Goal: Task Accomplishment & Management: Use online tool/utility

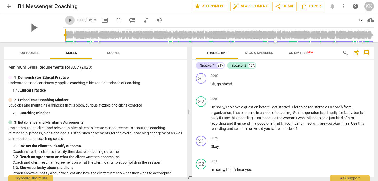
click at [67, 21] on span "play_arrow" at bounding box center [70, 20] width 6 height 6
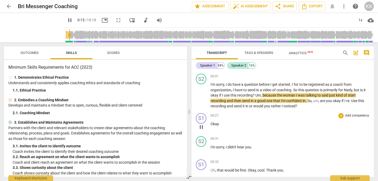
scroll to position [23, 0]
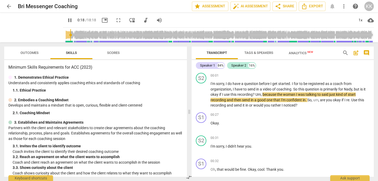
click at [67, 20] on span "pause" at bounding box center [70, 20] width 6 height 6
click at [67, 20] on span "play_arrow" at bounding box center [70, 20] width 6 height 6
type input "19"
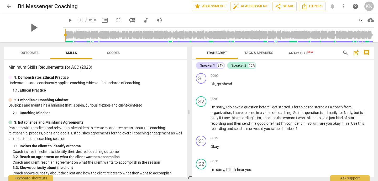
click at [67, 20] on span "play_arrow" at bounding box center [70, 20] width 6 height 6
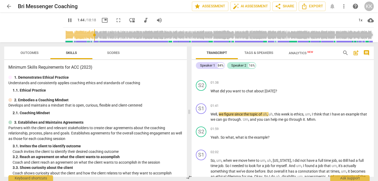
scroll to position [433, 0]
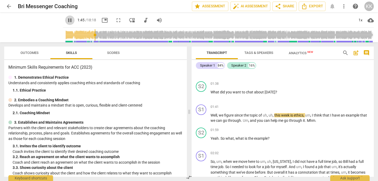
click at [67, 19] on span "pause" at bounding box center [70, 20] width 6 height 6
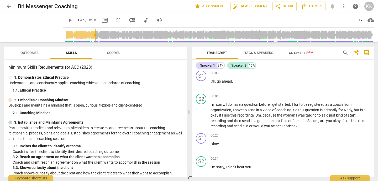
scroll to position [0, 0]
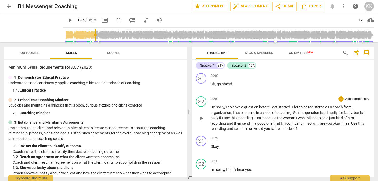
click at [352, 99] on p "Add competency" at bounding box center [357, 99] width 25 height 5
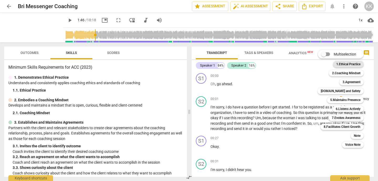
click at [355, 64] on b "1.Ethical Practice" at bounding box center [348, 64] width 24 height 6
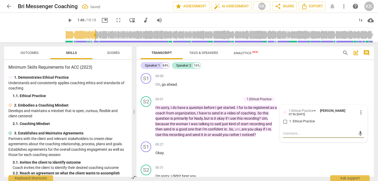
click at [67, 18] on span "play_arrow" at bounding box center [70, 20] width 6 height 6
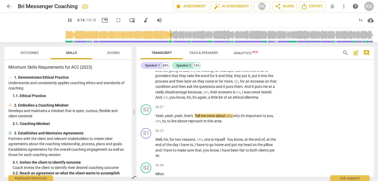
scroll to position [677, 0]
click at [264, 105] on p "Add competency" at bounding box center [262, 107] width 25 height 5
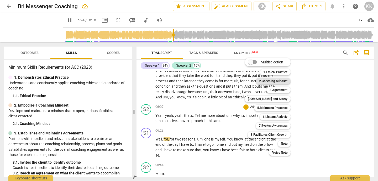
click at [276, 80] on b "2.Coaching Mindset" at bounding box center [273, 81] width 28 height 6
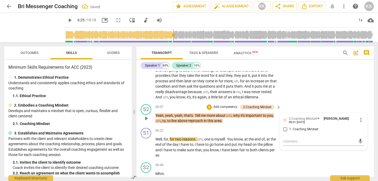
click at [227, 106] on p "Add competency" at bounding box center [225, 107] width 25 height 5
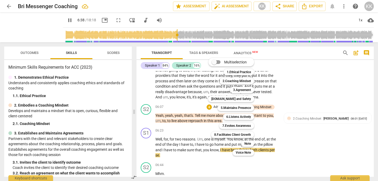
click at [297, 143] on div at bounding box center [189, 90] width 378 height 181
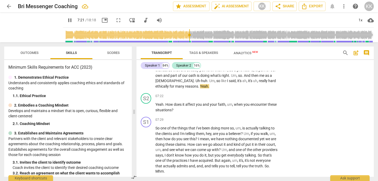
scroll to position [810, 0]
click at [257, 95] on p "Add competency" at bounding box center [262, 95] width 25 height 5
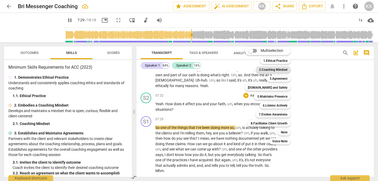
click at [277, 70] on b "2.Coaching Mindset" at bounding box center [273, 69] width 28 height 6
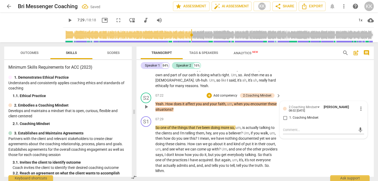
click at [224, 96] on p "Add competency" at bounding box center [225, 95] width 25 height 5
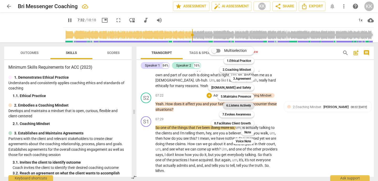
click at [231, 105] on b "6.Listens Actively" at bounding box center [238, 105] width 25 height 6
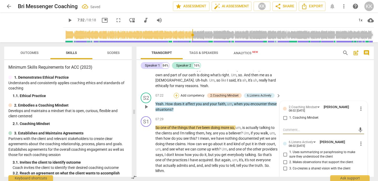
click at [175, 95] on div "+" at bounding box center [176, 95] width 5 height 5
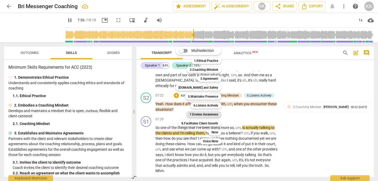
click at [194, 113] on b "7.Evokes Awareness" at bounding box center [204, 114] width 29 height 6
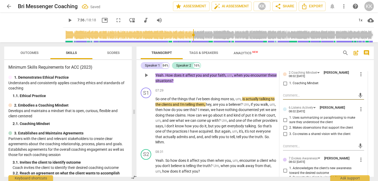
scroll to position [845, 0]
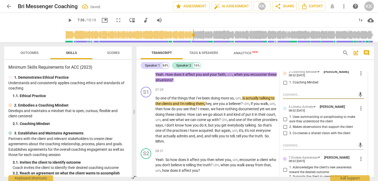
click at [67, 22] on span "play_arrow" at bounding box center [70, 20] width 6 height 6
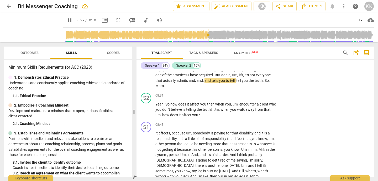
scroll to position [903, 0]
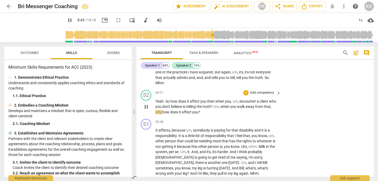
click at [260, 93] on p "Add competency" at bounding box center [262, 92] width 25 height 5
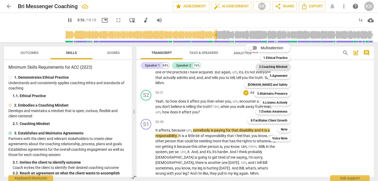
click at [279, 68] on b "2.Coaching Mindset" at bounding box center [273, 67] width 28 height 6
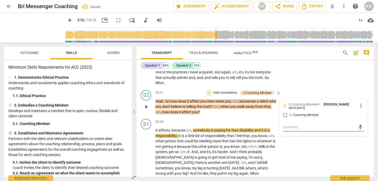
click at [208, 91] on div "+" at bounding box center [209, 92] width 5 height 5
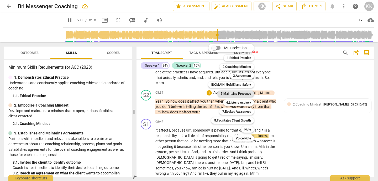
click at [228, 93] on b "5.Maintains Presence" at bounding box center [236, 93] width 30 height 6
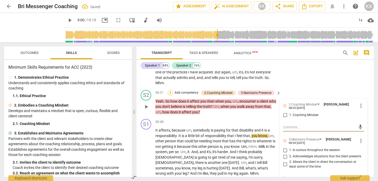
click at [171, 93] on div "+" at bounding box center [170, 92] width 5 height 5
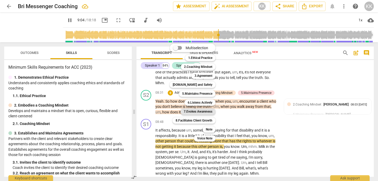
click at [195, 110] on b "7.Evokes Awareness" at bounding box center [198, 111] width 29 height 6
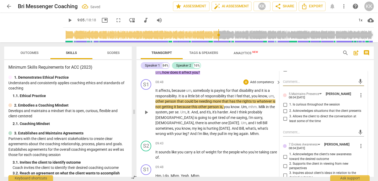
scroll to position [949, 0]
click at [67, 19] on span "play_arrow" at bounding box center [70, 20] width 6 height 6
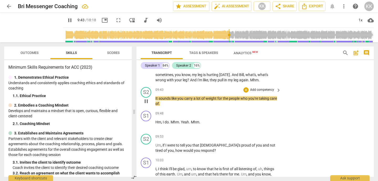
scroll to position [1004, 0]
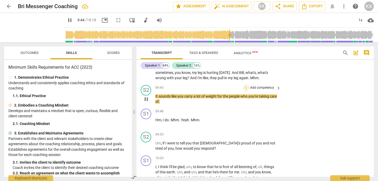
click at [245, 88] on div "+" at bounding box center [245, 87] width 5 height 5
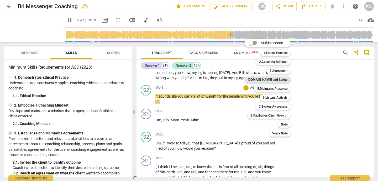
click at [269, 79] on b "[DOMAIN_NAME] and Safety" at bounding box center [268, 79] width 40 height 6
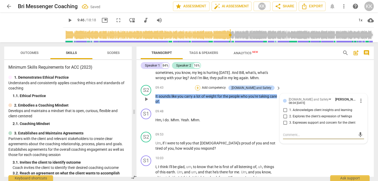
click at [200, 87] on div "+" at bounding box center [197, 87] width 5 height 5
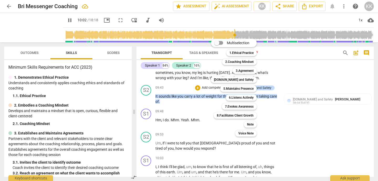
click at [264, 110] on div "7.Evokes Awareness 7" at bounding box center [242, 106] width 45 height 9
click at [199, 131] on div at bounding box center [189, 90] width 378 height 181
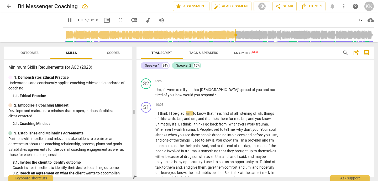
scroll to position [1058, 0]
click at [67, 19] on span "pause" at bounding box center [70, 20] width 6 height 6
type input "608"
click at [245, 80] on div "+" at bounding box center [245, 80] width 5 height 5
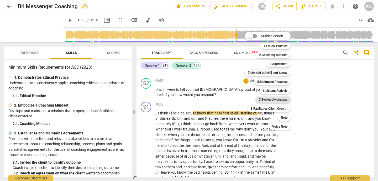
click at [267, 98] on b "7.Evokes Awareness" at bounding box center [273, 99] width 29 height 6
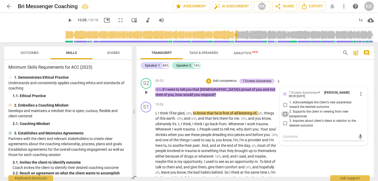
click at [285, 115] on input "2. Supports the client in viewing from new perspectives" at bounding box center [285, 114] width 8 height 6
checkbox input "true"
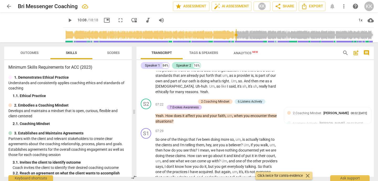
scroll to position [803, 0]
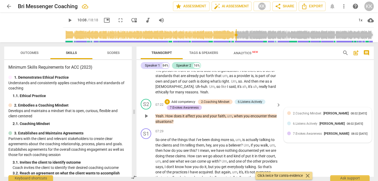
click at [306, 135] on span "7.Evokes Awareness" at bounding box center [307, 134] width 29 height 4
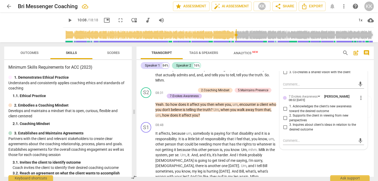
scroll to position [906, 0]
click at [359, 97] on span "more_vert" at bounding box center [361, 97] width 6 height 6
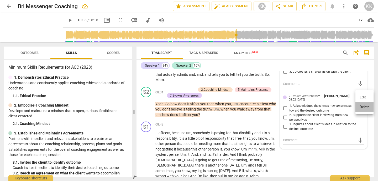
click at [362, 108] on li "Delete" at bounding box center [365, 107] width 18 height 10
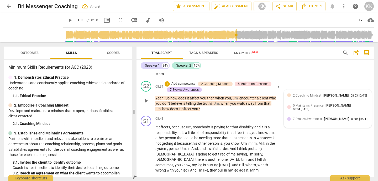
click at [311, 121] on span "7.Evokes Awareness" at bounding box center [307, 119] width 29 height 4
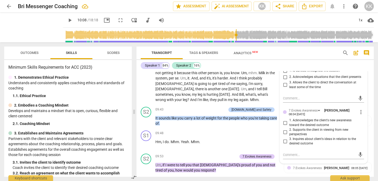
scroll to position [978, 0]
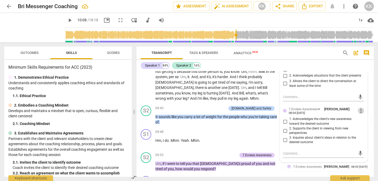
click at [358, 110] on span "more_vert" at bounding box center [361, 110] width 6 height 6
click at [362, 120] on li "Delete" at bounding box center [365, 120] width 18 height 10
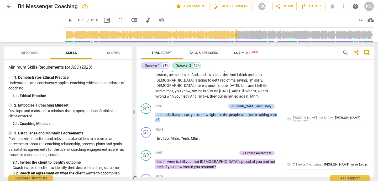
scroll to position [975, 0]
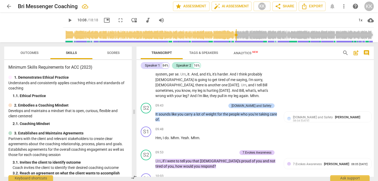
click at [67, 22] on span "play_arrow" at bounding box center [70, 20] width 6 height 6
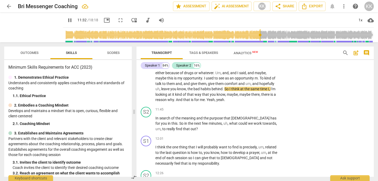
scroll to position [1131, 0]
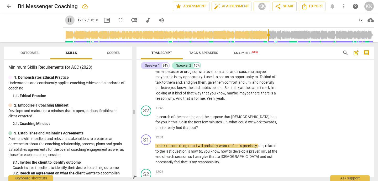
click at [67, 20] on span "pause" at bounding box center [70, 20] width 6 height 6
type input "723"
click at [267, 107] on p "Add competency" at bounding box center [262, 108] width 25 height 5
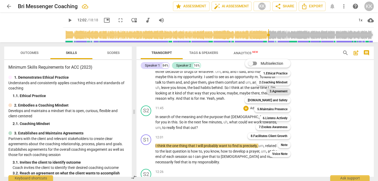
click at [285, 90] on b "3.Agreement" at bounding box center [279, 91] width 18 height 6
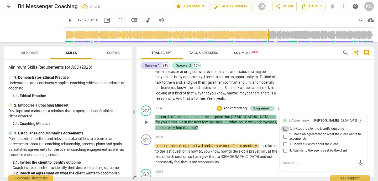
click at [284, 129] on input "1. Invites the client to identify outcome" at bounding box center [285, 129] width 8 height 6
checkbox input "true"
click at [284, 137] on input "2. Reach an agreement on what the client wants to accomplish" at bounding box center [285, 136] width 8 height 6
checkbox input "true"
click at [254, 128] on p "In search of the meaning and the purpose that [DEMOGRAPHIC_DATA] has for you in…" at bounding box center [216, 122] width 123 height 16
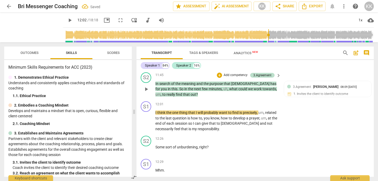
scroll to position [1167, 0]
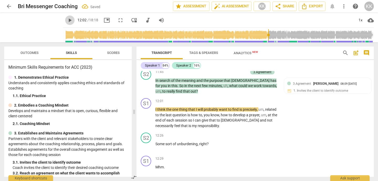
click at [67, 19] on span "play_arrow" at bounding box center [70, 20] width 6 height 6
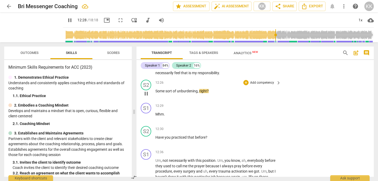
scroll to position [1220, 0]
click at [67, 18] on span "pause" at bounding box center [70, 20] width 6 height 6
click at [245, 81] on div "+" at bounding box center [245, 81] width 5 height 5
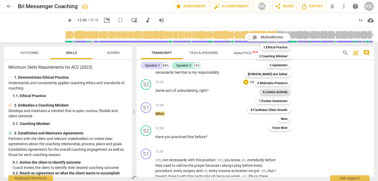
click at [277, 91] on b "6.Listens Actively" at bounding box center [275, 92] width 25 height 6
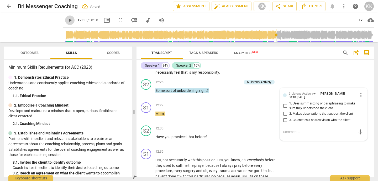
click at [67, 20] on span "play_arrow" at bounding box center [70, 20] width 6 height 6
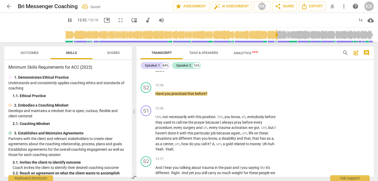
scroll to position [1267, 0]
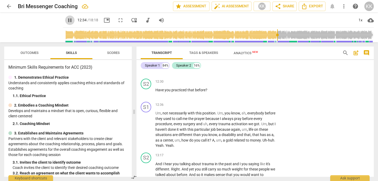
click at [67, 20] on span "pause" at bounding box center [70, 20] width 6 height 6
click at [248, 80] on div "+" at bounding box center [245, 81] width 5 height 5
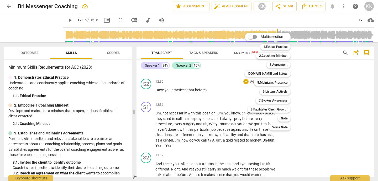
click at [58, 20] on div at bounding box center [189, 90] width 378 height 181
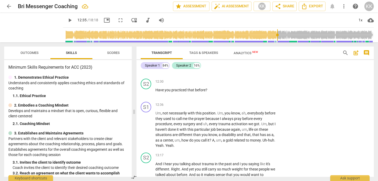
click at [67, 20] on span "play_arrow" at bounding box center [70, 20] width 6 height 6
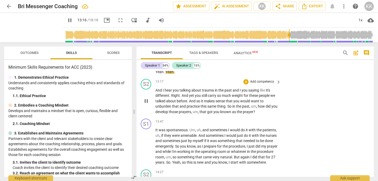
scroll to position [1341, 0]
click at [67, 21] on span "pause" at bounding box center [70, 20] width 6 height 6
type input "827"
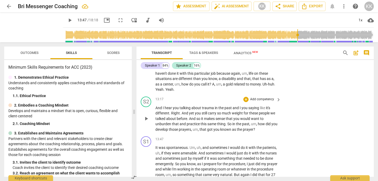
scroll to position [1324, 0]
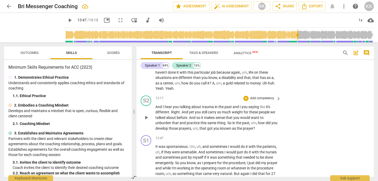
click at [251, 97] on p "Add competency" at bounding box center [262, 98] width 25 height 5
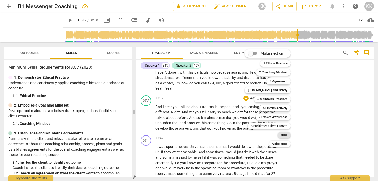
click at [285, 134] on b "Note" at bounding box center [284, 135] width 7 height 6
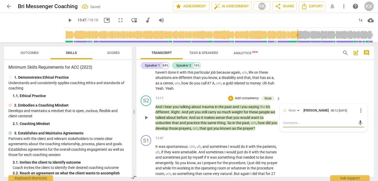
click at [294, 123] on textarea at bounding box center [319, 122] width 73 height 5
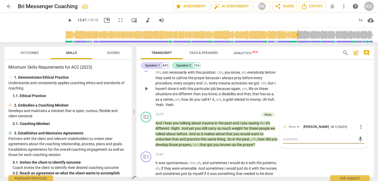
scroll to position [1307, 0]
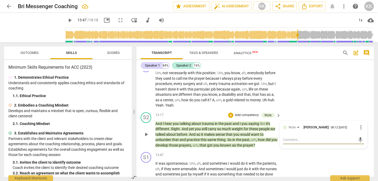
type textarea "S"
type textarea "Sh"
type textarea "She"
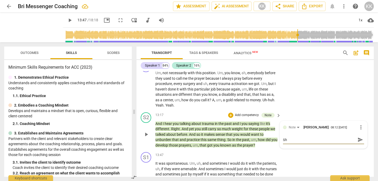
type textarea "She"
type textarea "She m"
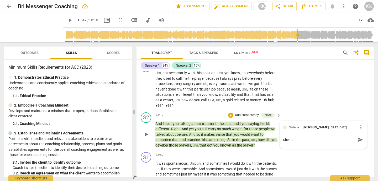
type textarea "She me"
type textarea "She men"
type textarea "She ment"
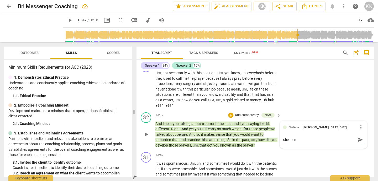
type textarea "She ment"
type textarea "She menti"
type textarea "She mentio"
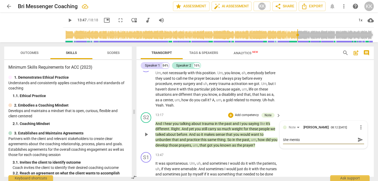
type textarea "She mention"
type textarea "She mentione"
type textarea "She mentioned"
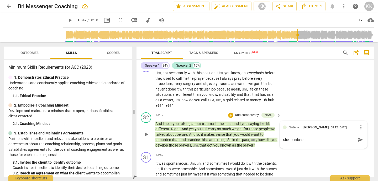
type textarea "She mentioned"
type textarea "She mentioned t"
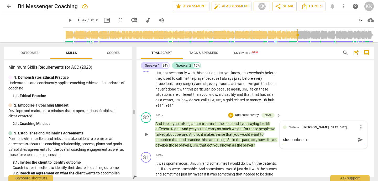
type textarea "She mentioned th"
type textarea "She mentioned tha"
type textarea "She mentioned that"
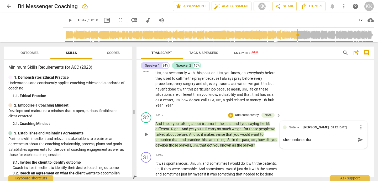
type textarea "She mentioned that"
type textarea "She mentioned that m"
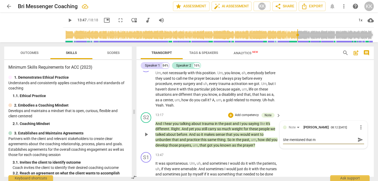
type textarea "She mentioned that mo"
type textarea "She mentioned that mon"
type textarea "She mentioned that mone"
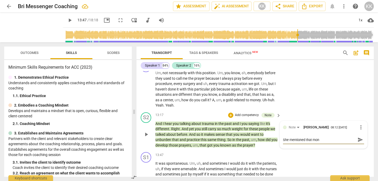
type textarea "She mentioned that mone"
type textarea "She mentioned that money"
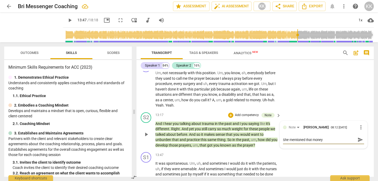
type textarea "She mentioned that money w"
type textarea "She mentioned that money wa"
type textarea "She mentioned that money was"
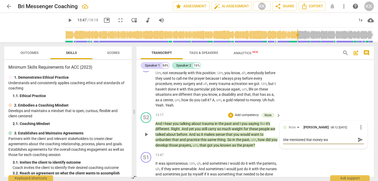
type textarea "She mentioned that money was"
type textarea "She mentioned that money was t"
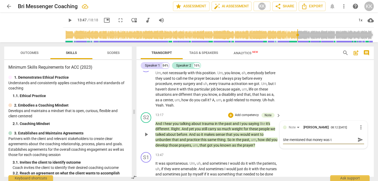
type textarea "She mentioned that money was th"
type textarea "She mentioned that money was the"
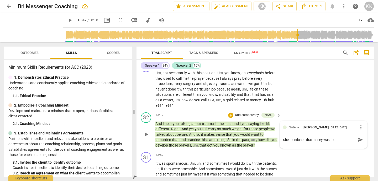
type textarea "She mentioned that money was the"
type textarea "She mentioned that money was the t"
type textarea "She mentioned that money was the th"
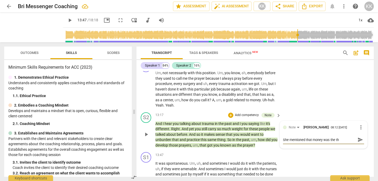
type textarea "She mentioned that money was the thi"
type textarea "She mentioned that money was the thin"
type textarea "She mentioned that money was the thing"
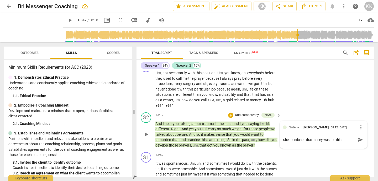
type textarea "She mentioned that money was the thing"
type textarea "She mentioned that money was the thing t"
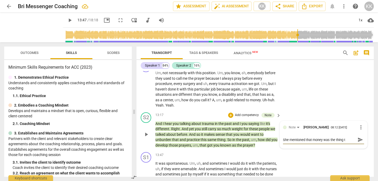
type textarea "She mentioned that money was the thing th"
type textarea "She mentioned that money was the thing tha"
type textarea "She mentioned that money was the thing that"
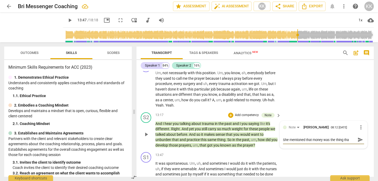
type textarea "She mentioned that money was the thing that"
type textarea "She mentioned that money was the thing that m"
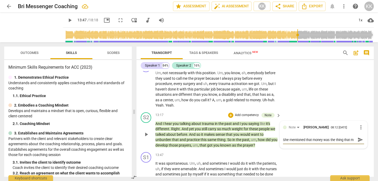
type textarea "She mentioned that money was the thing that ma"
type textarea "She mentioned that money was the thing that mad"
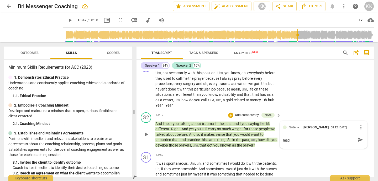
type textarea "She mentioned that money was the thing that made"
type textarea "She mentioned that money was the thing that made t"
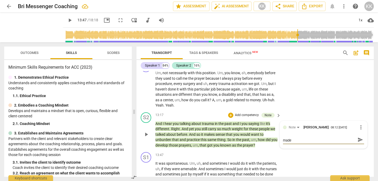
type textarea "She mentioned that money was the thing that made t"
type textarea "She mentioned that money was the thing that made th"
type textarea "She mentioned that money was the thing that made thi"
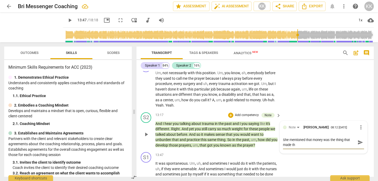
type textarea "She mentioned that money was the thing that made thi"
type textarea "She mentioned that money was the thing that made this"
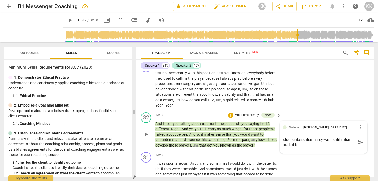
type textarea "She mentioned that money was the thing that made this d"
type textarea "She mentioned that money was the thing that made this di"
type textarea "She mentioned that money was the thing that made this dif"
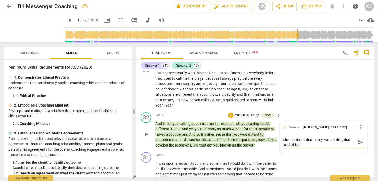
type textarea "She mentioned that money was the thing that made this dif"
type textarea "She mentioned that money was the thing that made this diff"
type textarea "She mentioned that money was the thing that made this diffe"
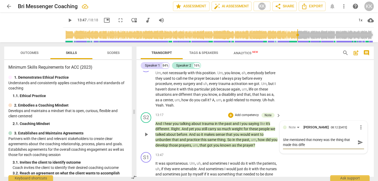
type textarea "She mentioned that money was the thing that made this differ"
type textarea "She mentioned that money was the thing that made this differn"
type textarea "She mentioned that money was the thing that made this differne"
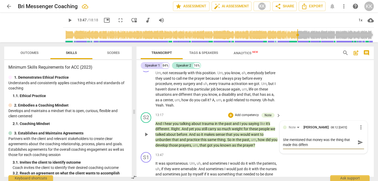
type textarea "She mentioned that money was the thing that made this differne"
type textarea "She mentioned that money was the thing that made this differnet"
type textarea "She mentioned that money was the thing that made this differnet."
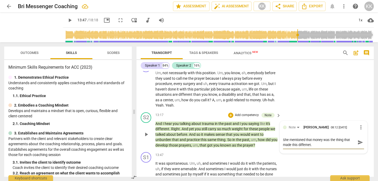
type textarea "She mentioned that money was the thing that made this differnet."
type textarea "She mentioned that money was the thing that made this differnet"
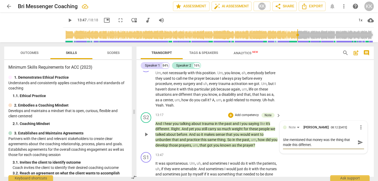
type textarea "She mentioned that money was the thing that made this differnet"
type textarea "She mentioned that money was the thing that made this differne"
type textarea "She mentioned that money was the thing that made this differn"
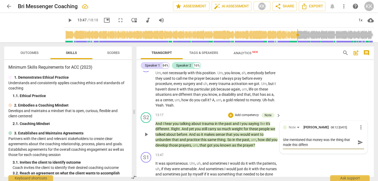
type textarea "She mentioned that money was the thing that made this differ"
type textarea "She mentioned that money was the thing that made this differe"
type textarea "She mentioned that money was the thing that made this differen"
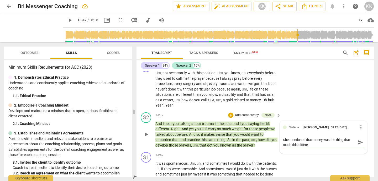
type textarea "She mentioned that money was the thing that made this differen"
type textarea "She mentioned that money was the thing that made this different"
type textarea "She mentioned that money was the thing that made this different."
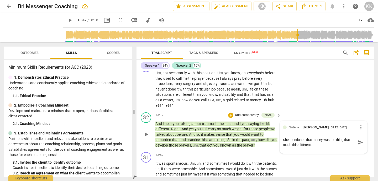
type textarea "She mentioned that money was the thing that made this different."
type textarea "She mentioned that money was the thing that made this different. I"
type textarea "She mentioned that money was the thing that made this different. It"
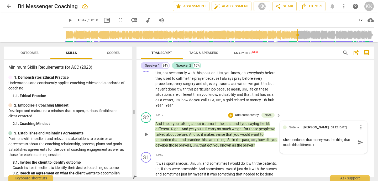
type textarea "She mentioned that money was the thing that made this different. It"
type textarea "She mentioned that money was the thing that made this different. It w"
type textarea "She mentioned that money was the thing that made this different. It wo"
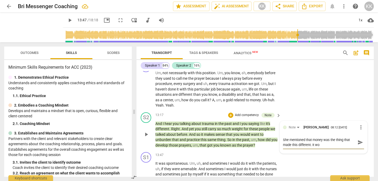
type textarea "She mentioned that money was the thing that made this different. It wou"
type textarea "She mentioned that money was the thing that made this different. It woul"
type textarea "She mentioned that money was the thing that made this different. It would"
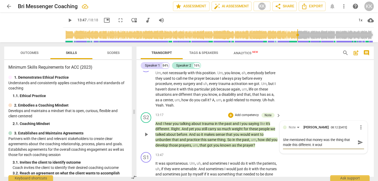
type textarea "She mentioned that money was the thing that made this different. It would"
type textarea "She mentioned that money was the thing that made this different. It would h"
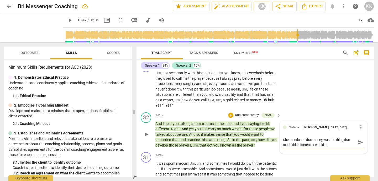
type textarea "She mentioned that money was the thing that made this different. It would ha"
type textarea "She mentioned that money was the thing that made this different. It would hav"
type textarea "She mentioned that money was the thing that made this different. It would have"
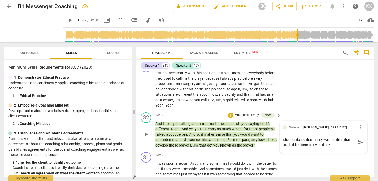
type textarea "She mentioned that money was the thing that made this different. It would have"
type textarea "She mentioned that money was the thing that made this different. It would have b"
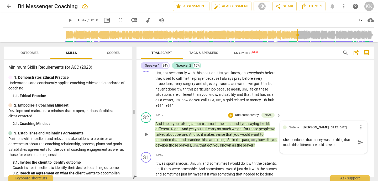
type textarea "She mentioned that money was the thing that made this different. It would have …"
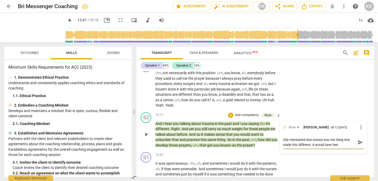
type textarea "She mentioned that money was the thing that made this different. It would have …"
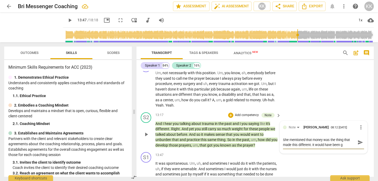
type textarea "She mentioned that money was the thing that made this different. It would have …"
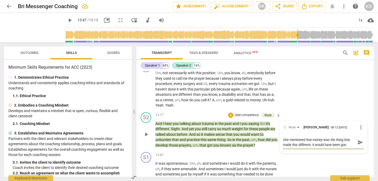
type textarea "She mentioned that money was the thing that made this different. It would have …"
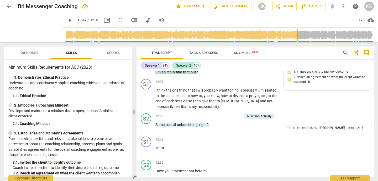
scroll to position [1191, 0]
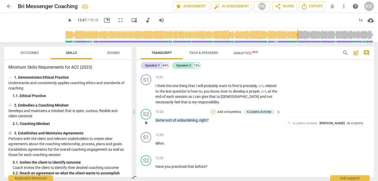
click at [211, 112] on div "+" at bounding box center [213, 111] width 5 height 5
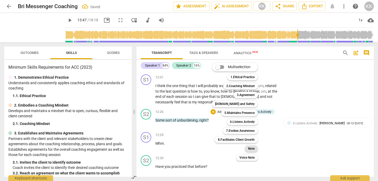
click at [253, 145] on b "Note" at bounding box center [251, 148] width 7 height 6
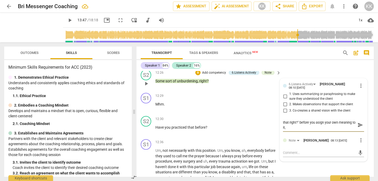
scroll to position [1231, 0]
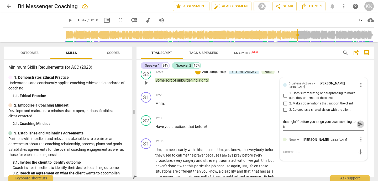
click at [359, 124] on span "send" at bounding box center [361, 124] width 6 height 6
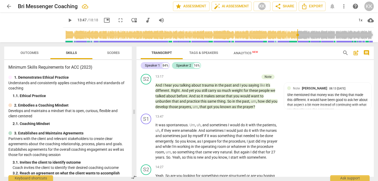
scroll to position [1348, 0]
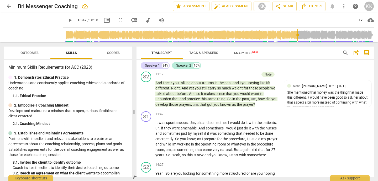
click at [67, 20] on span "play_arrow" at bounding box center [70, 20] width 6 height 6
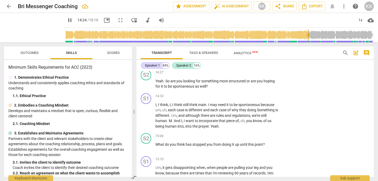
scroll to position [1442, 0]
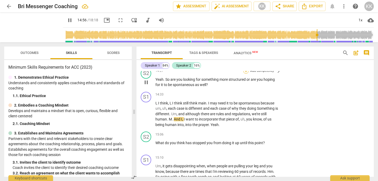
click at [246, 74] on div "+" at bounding box center [245, 70] width 5 height 5
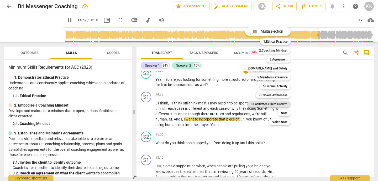
click at [271, 105] on b "8.Facilitates Client Growth" at bounding box center [269, 104] width 37 height 6
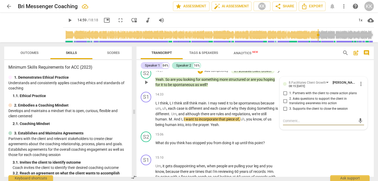
click at [285, 104] on input "2. Asks questions to support the client in translating awareness into action" at bounding box center [285, 101] width 8 height 6
click at [293, 149] on div "S2 play_arrow pause 15:06 + Add competency keyboard_arrow_right What do you thi…" at bounding box center [255, 140] width 237 height 23
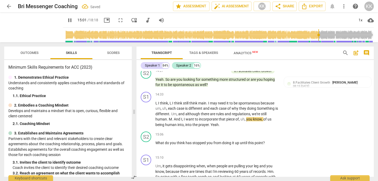
click at [67, 20] on span "pause" at bounding box center [70, 20] width 6 height 6
click at [67, 20] on span "play_arrow" at bounding box center [70, 20] width 6 height 6
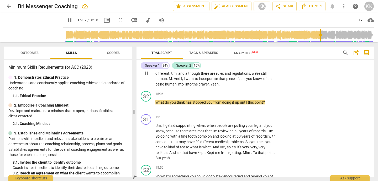
scroll to position [1482, 0]
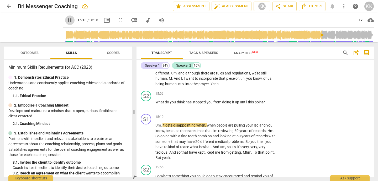
click at [67, 20] on span "pause" at bounding box center [70, 20] width 6 height 6
click at [245, 96] on div "+" at bounding box center [245, 93] width 5 height 5
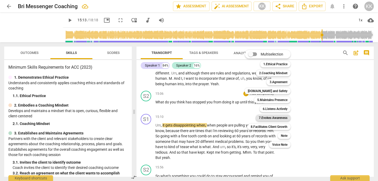
click at [269, 118] on b "7.Evokes Awareness" at bounding box center [273, 117] width 29 height 6
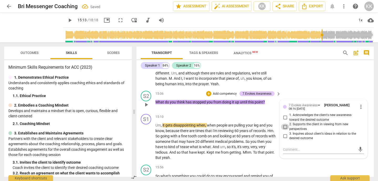
click at [285, 130] on input "2. Supports the client in viewing from new perspectives" at bounding box center [285, 126] width 8 height 6
click at [286, 139] on input "3. Inquires about client's ideas in relation to the desired outcome" at bounding box center [285, 136] width 8 height 6
click at [67, 19] on span "play_arrow" at bounding box center [70, 20] width 6 height 6
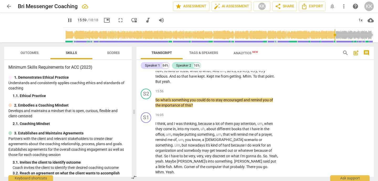
scroll to position [1567, 0]
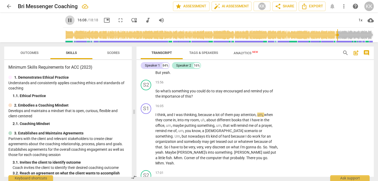
click at [67, 20] on span "pause" at bounding box center [70, 20] width 6 height 6
click at [247, 85] on div "+" at bounding box center [245, 82] width 5 height 5
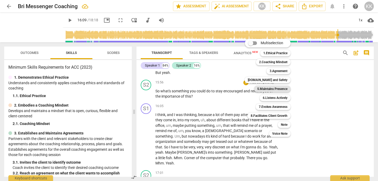
click at [260, 88] on b "5.Maintains Presence" at bounding box center [272, 89] width 30 height 6
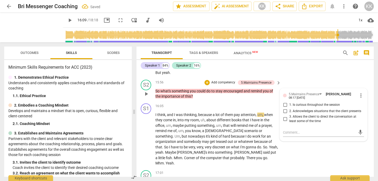
click at [212, 85] on p "Add competency" at bounding box center [223, 82] width 25 height 5
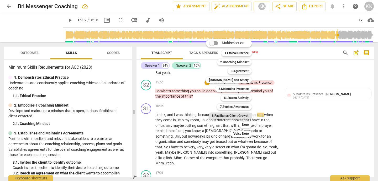
click at [240, 114] on b "8.Facilitates Client Growth" at bounding box center [230, 115] width 37 height 6
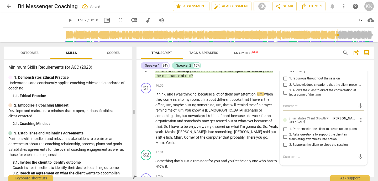
scroll to position [1594, 0]
click at [285, 81] on input "1. Is curious throughout the session" at bounding box center [285, 78] width 8 height 6
click at [285, 140] on input "2. Asks questions to support the client in translating awareness into action" at bounding box center [285, 136] width 8 height 6
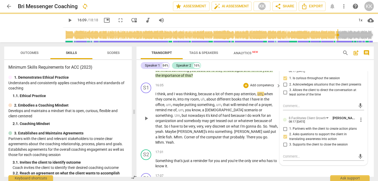
click at [257, 88] on p "Add competency" at bounding box center [262, 85] width 25 height 5
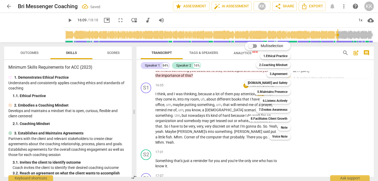
click at [305, 148] on div at bounding box center [189, 90] width 378 height 181
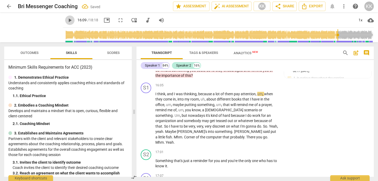
click at [67, 21] on span "play_arrow" at bounding box center [70, 20] width 6 height 6
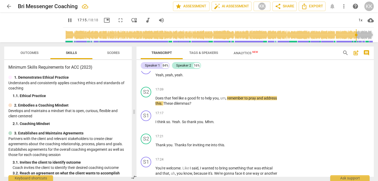
scroll to position [1704, 0]
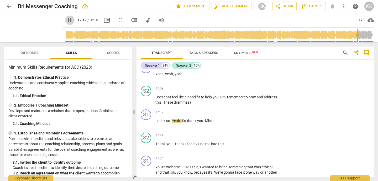
click at [67, 20] on span "pause" at bounding box center [70, 20] width 6 height 6
click at [245, 88] on div "+" at bounding box center [245, 88] width 5 height 5
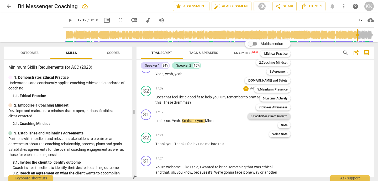
click at [264, 116] on b "8.Facilitates Client Growth" at bounding box center [269, 116] width 37 height 6
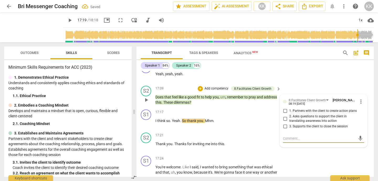
click at [289, 128] on span "3. Supports the client to close the session" at bounding box center [318, 126] width 59 height 5
click at [289, 128] on input "3. Supports the client to close the session" at bounding box center [285, 126] width 8 height 6
click at [67, 18] on span "play_arrow" at bounding box center [70, 20] width 6 height 6
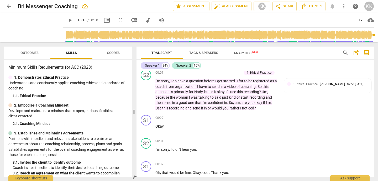
scroll to position [0, 0]
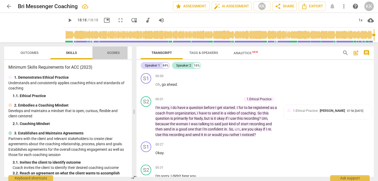
click at [115, 52] on span "Scores" at bounding box center [113, 53] width 13 height 4
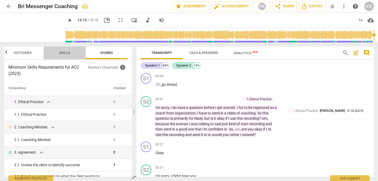
click at [67, 53] on span "Skills" at bounding box center [64, 53] width 11 height 4
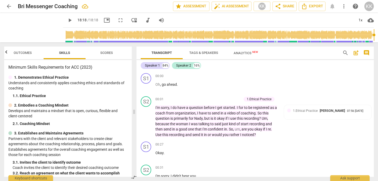
click at [18, 54] on span "Outcomes" at bounding box center [23, 53] width 18 height 4
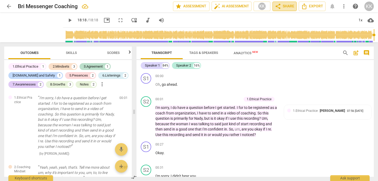
click at [284, 7] on span "share Share" at bounding box center [284, 6] width 19 height 6
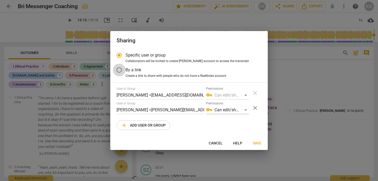
click at [121, 69] on input "By a link" at bounding box center [119, 70] width 13 height 13
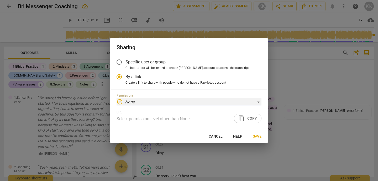
click at [258, 102] on div "block None" at bounding box center [189, 102] width 145 height 8
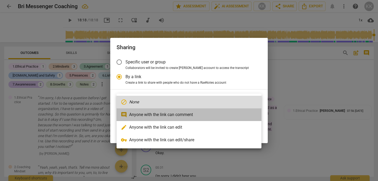
click at [186, 114] on li "comment Anyone with the link can comment" at bounding box center [189, 114] width 145 height 13
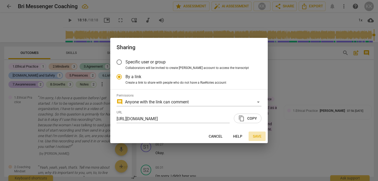
click at [259, 137] on span "Save" at bounding box center [257, 136] width 9 height 5
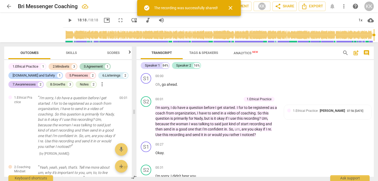
click at [231, 8] on span "close" at bounding box center [230, 8] width 6 height 6
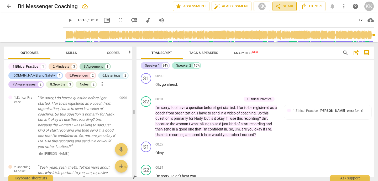
click at [284, 9] on span "share Share" at bounding box center [284, 6] width 19 height 6
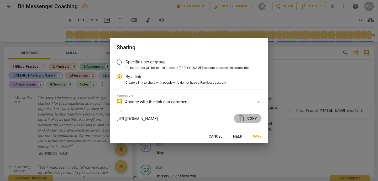
click at [249, 118] on span "content_copy Copy" at bounding box center [247, 118] width 19 height 6
click at [218, 136] on span "Cancel" at bounding box center [216, 136] width 14 height 5
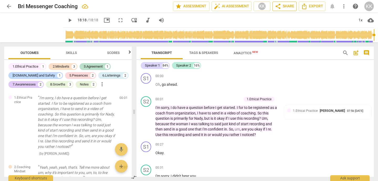
click at [288, 2] on button "share Share" at bounding box center [285, 6] width 24 height 9
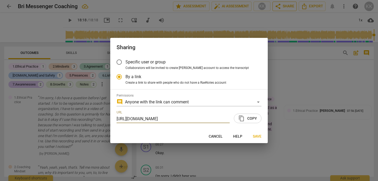
scroll to position [0, 25]
click at [118, 61] on input "Specific user or group" at bounding box center [119, 62] width 13 height 13
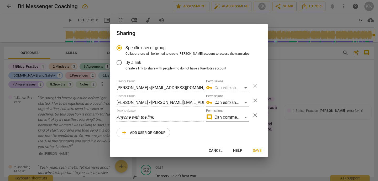
click at [258, 150] on span "Save" at bounding box center [257, 150] width 9 height 5
